Goal: Complete application form

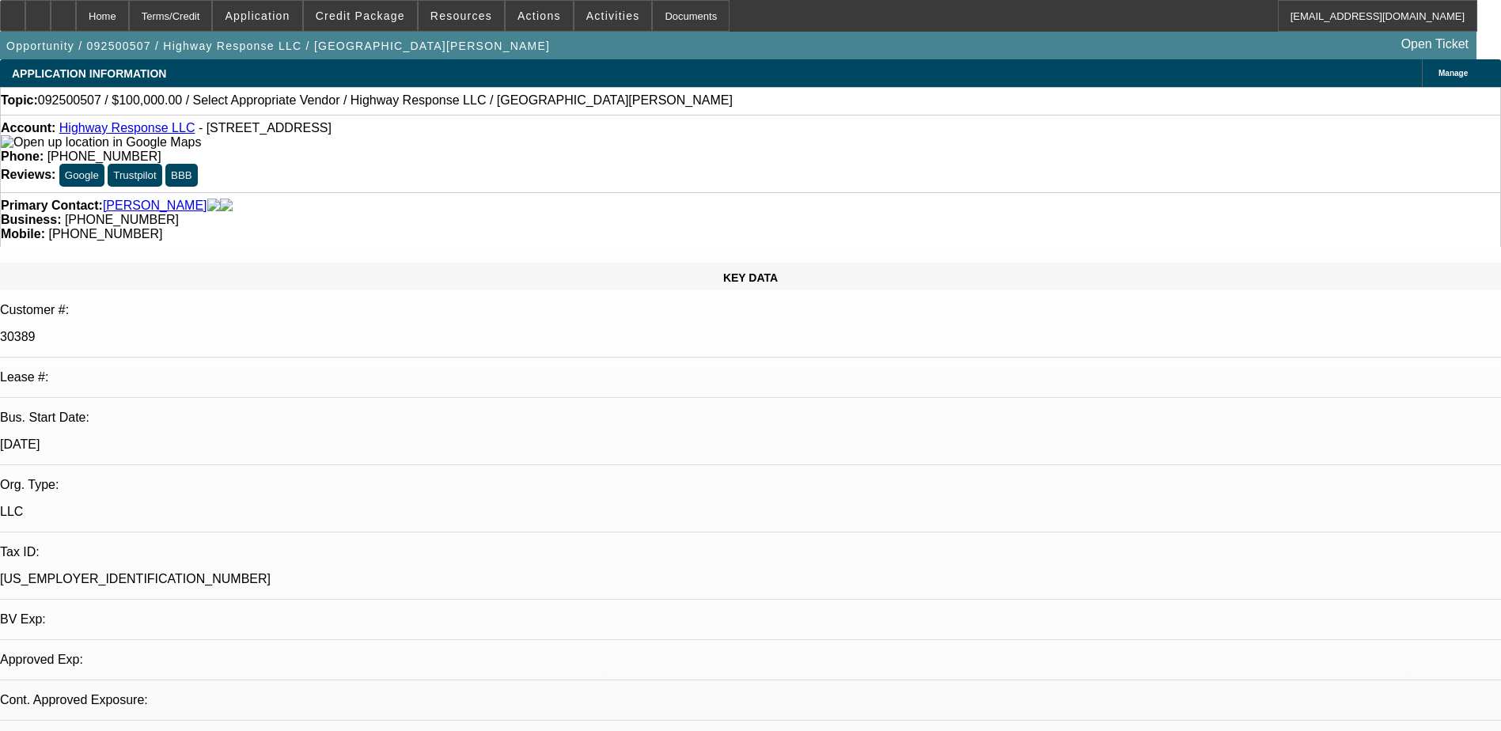
select select "0"
select select "2"
select select "0.1"
select select "1"
select select "2"
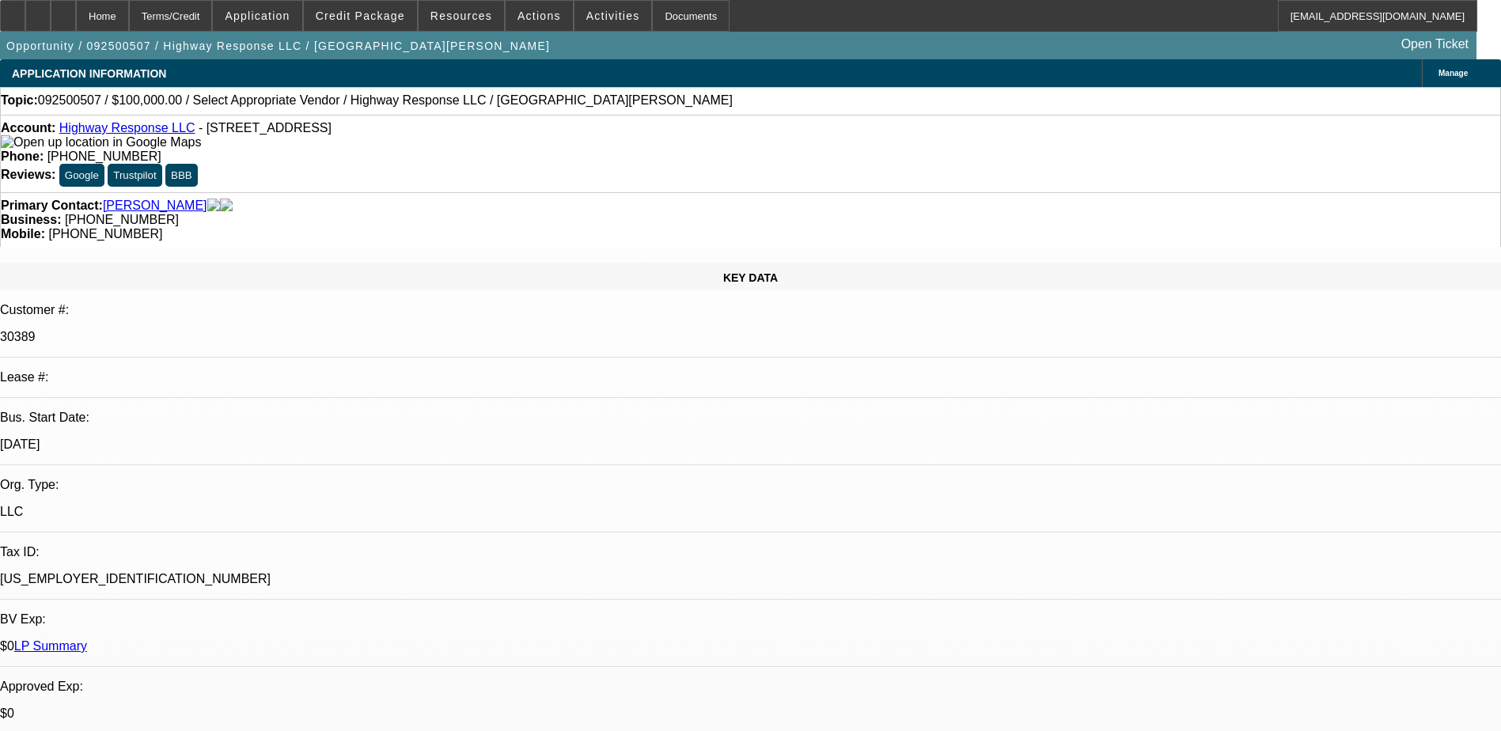
select select "4"
select select "0"
select select "2"
select select "0.1"
select select "1"
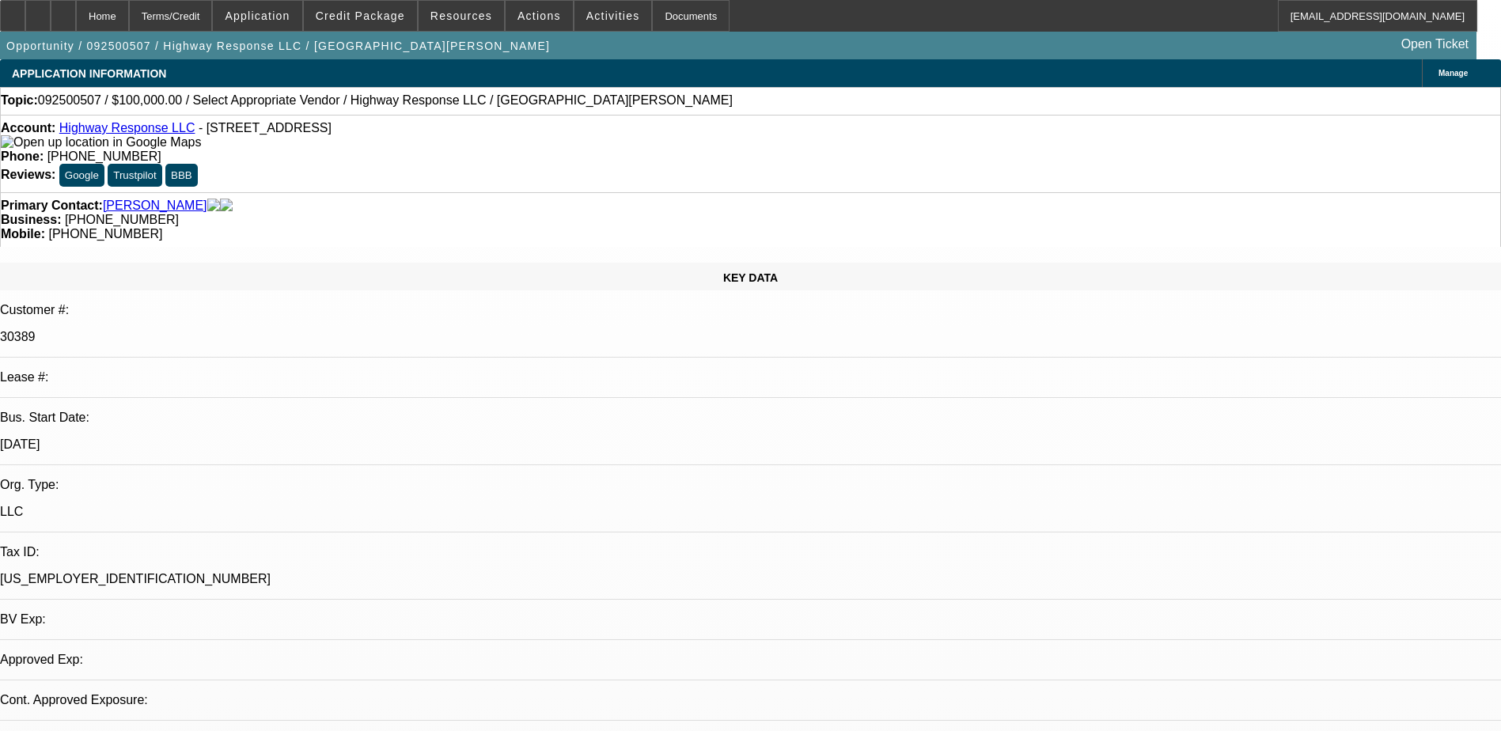
select select "2"
select select "4"
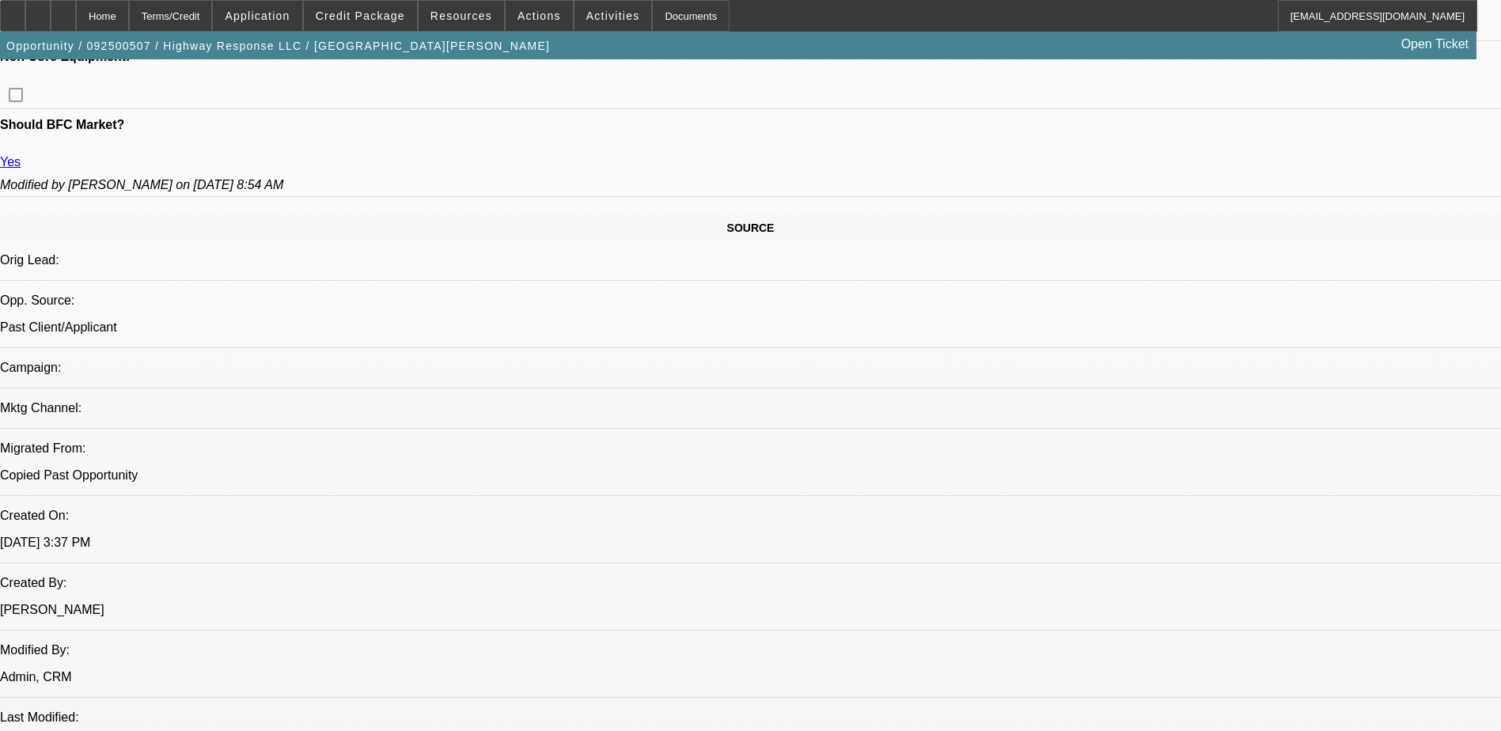
scroll to position [791, 0]
